Goal: Task Accomplishment & Management: Manage account settings

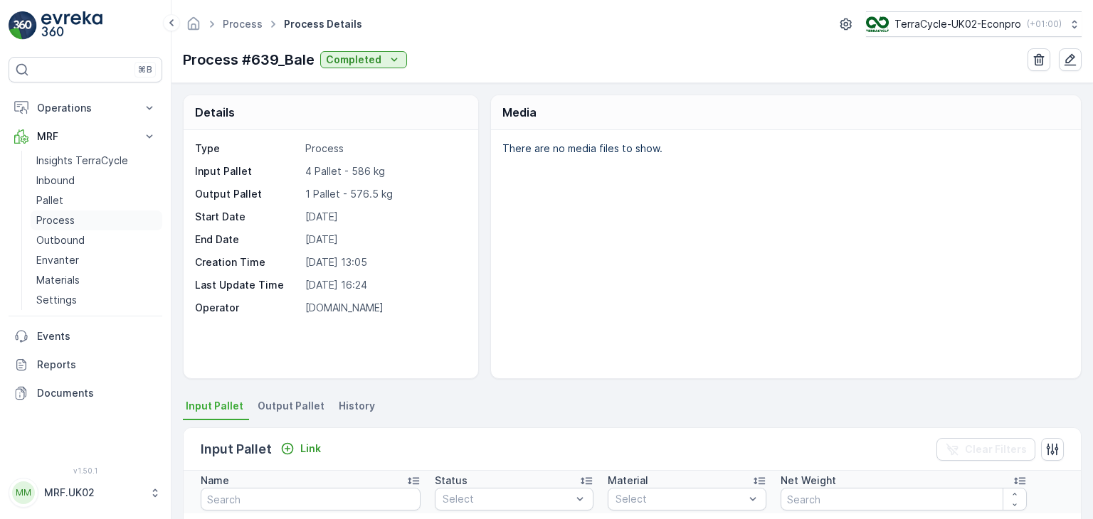
click at [75, 223] on link "Process" at bounding box center [97, 221] width 132 height 20
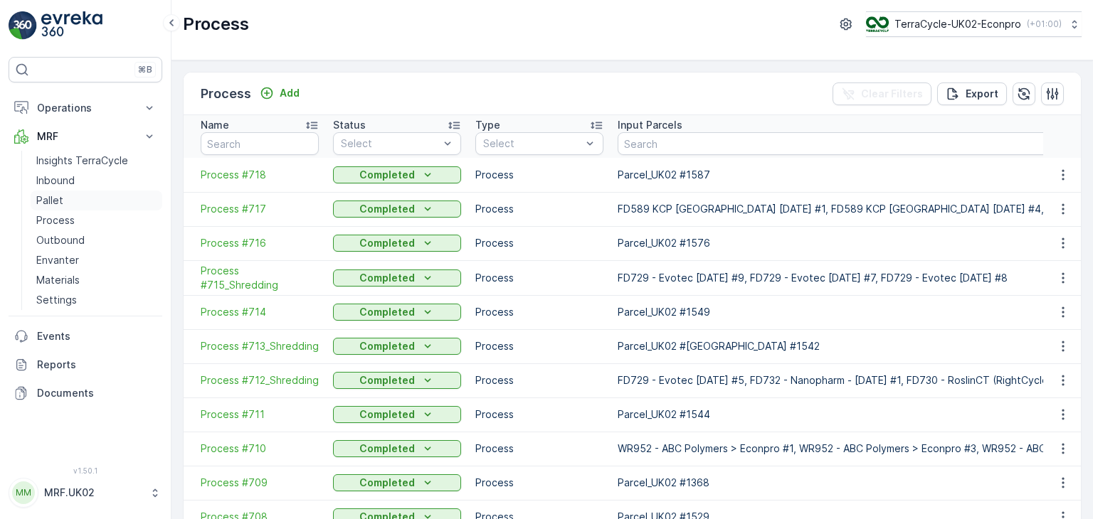
click at [76, 200] on link "Pallet" at bounding box center [97, 201] width 132 height 20
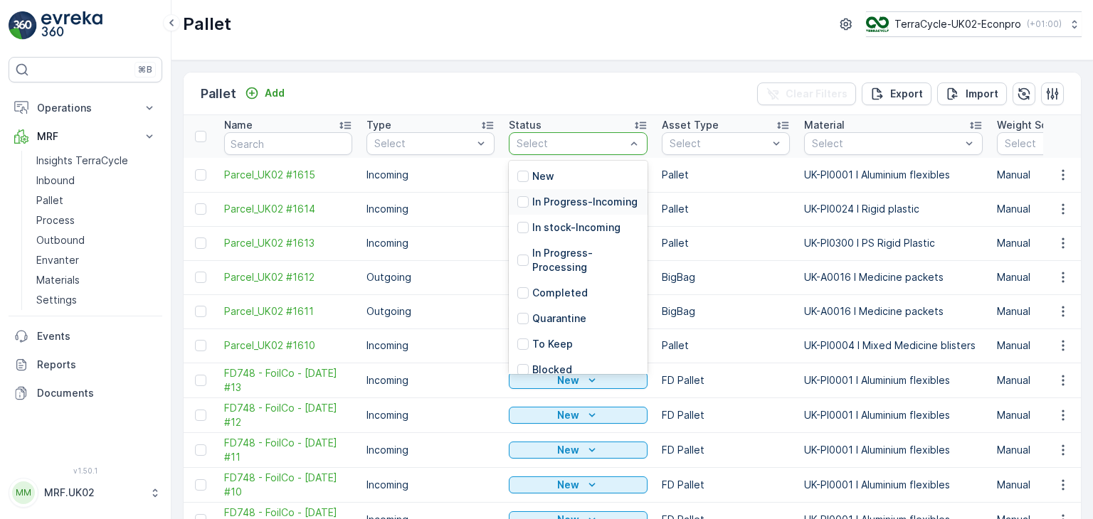
click at [551, 200] on p "In Progress-Incoming" at bounding box center [584, 202] width 105 height 14
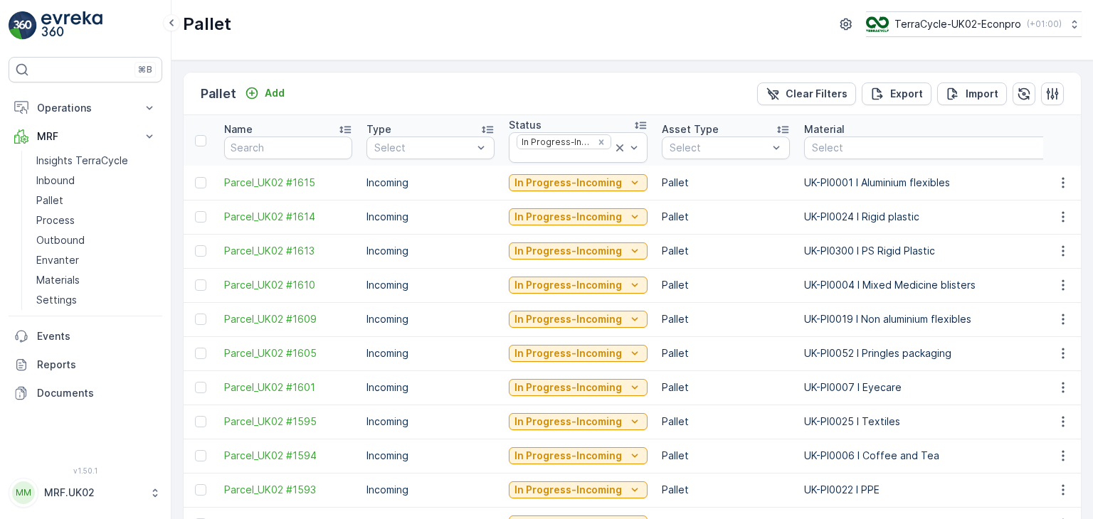
click at [594, 250] on p "In Progress-Incoming" at bounding box center [567, 251] width 107 height 14
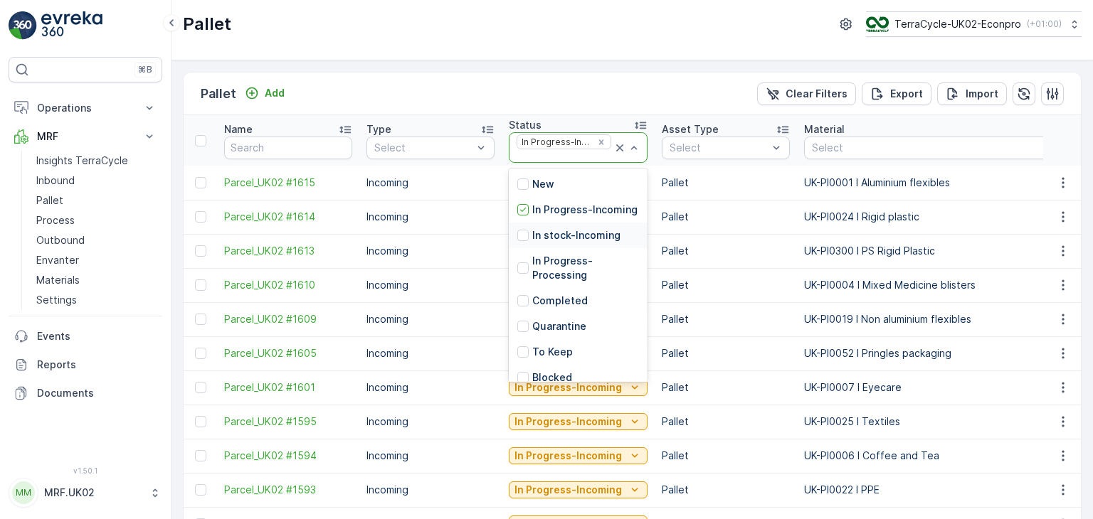
click at [566, 243] on p "In stock-Incoming" at bounding box center [576, 235] width 88 height 14
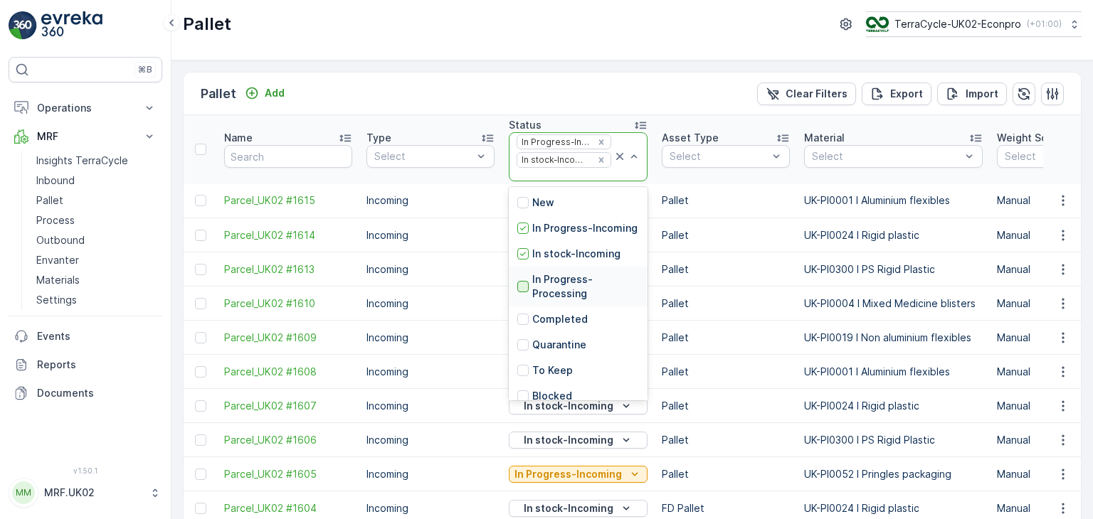
click at [522, 292] on div at bounding box center [522, 286] width 11 height 11
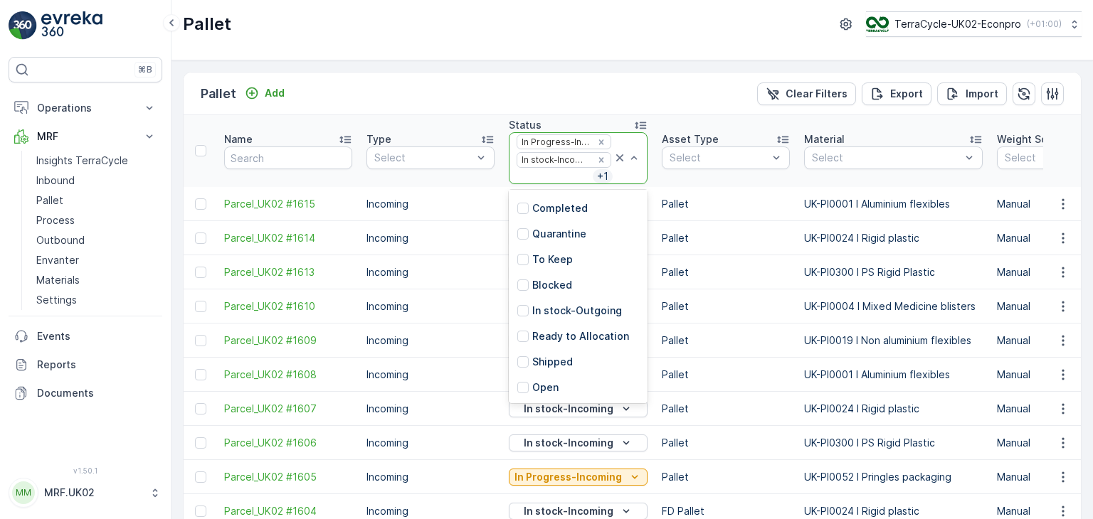
scroll to position [128, 0]
click at [603, 309] on p "In stock-Outgoing" at bounding box center [577, 311] width 90 height 14
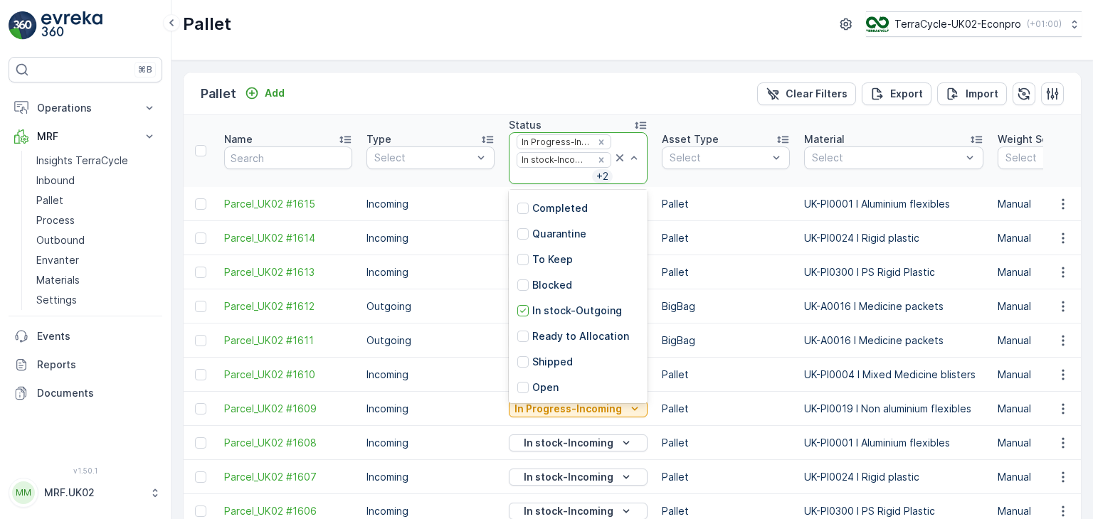
scroll to position [128, 0]
click at [615, 337] on p "Ready to Allocation" at bounding box center [580, 336] width 97 height 14
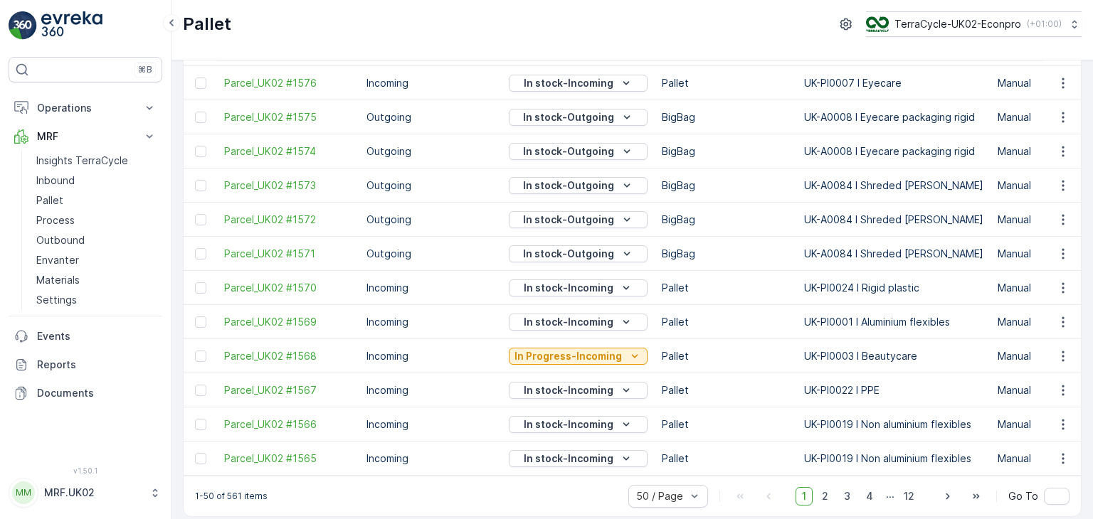
scroll to position [1433, 0]
